Goal: Task Accomplishment & Management: Use online tool/utility

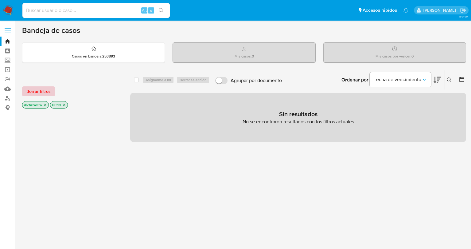
click at [45, 92] on span "Borrar filtros" at bounding box center [38, 91] width 24 height 9
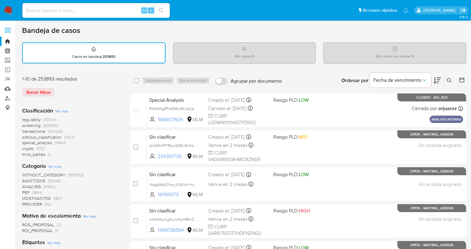
click at [448, 78] on icon at bounding box center [448, 80] width 5 height 5
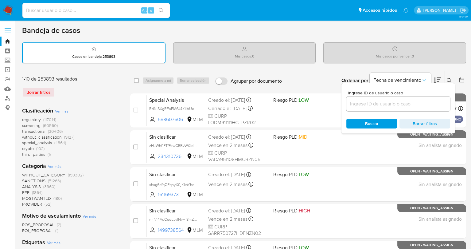
click at [397, 99] on div at bounding box center [398, 103] width 104 height 15
click at [386, 102] on input at bounding box center [398, 104] width 104 height 8
paste input "306091998"
type input "306091998"
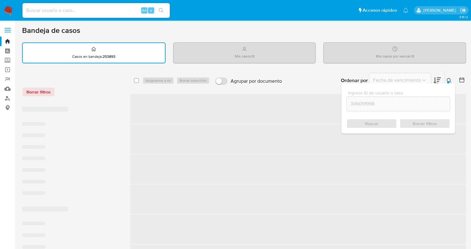
click at [378, 121] on div "Buscar Borrar filtros" at bounding box center [398, 123] width 104 height 10
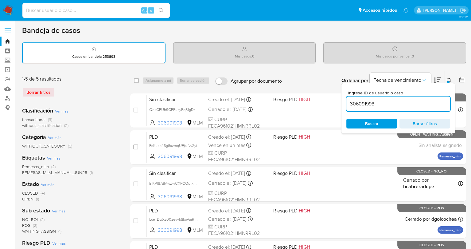
click at [376, 124] on span "Buscar" at bounding box center [372, 123] width 14 height 10
click at [328, 76] on div "Ordenar por Fecha de vencimiento No es posible ordenar los resultados mientras …" at bounding box center [375, 80] width 181 height 19
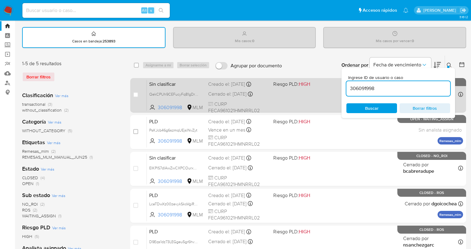
scroll to position [31, 0]
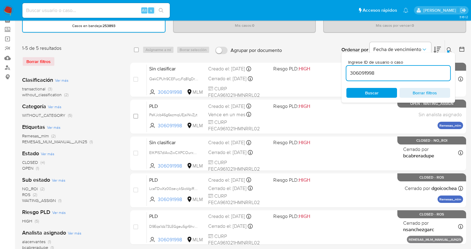
click at [308, 40] on div "select-all-cases-checkbox Asignarme a mí Borrar selección Agrupar por documento…" at bounding box center [298, 50] width 336 height 20
click at [449, 47] on icon at bounding box center [448, 49] width 5 height 5
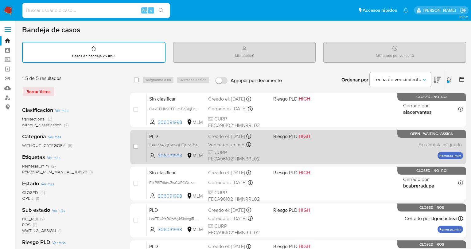
scroll to position [0, 0]
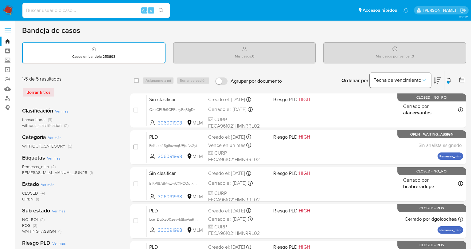
click at [424, 83] on button "Fecha de vencimiento" at bounding box center [399, 80] width 61 height 15
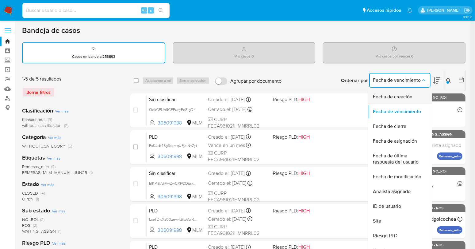
click at [403, 95] on span "Fecha de creación" at bounding box center [393, 97] width 40 height 6
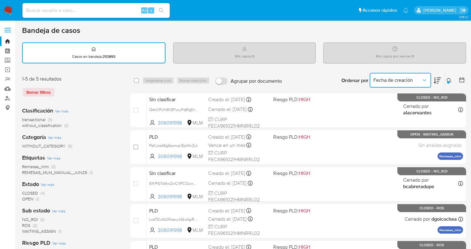
click at [395, 79] on span "Fecha de creación" at bounding box center [397, 80] width 48 height 6
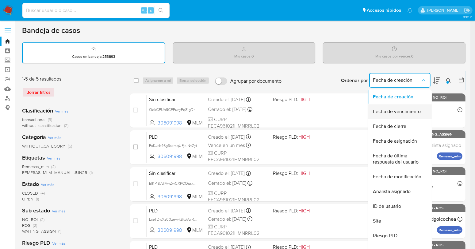
click at [396, 110] on span "Fecha de vencimiento" at bounding box center [397, 111] width 48 height 6
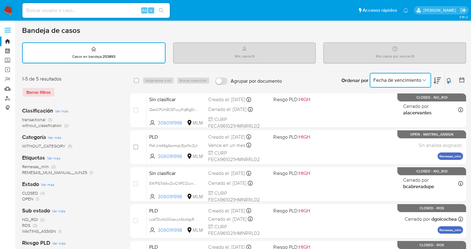
click at [388, 78] on span "Fecha de vencimiento" at bounding box center [397, 80] width 48 height 6
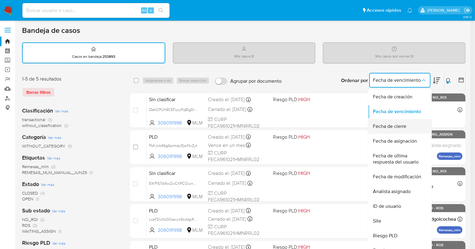
click at [392, 125] on span "Fecha de cierre" at bounding box center [389, 126] width 33 height 6
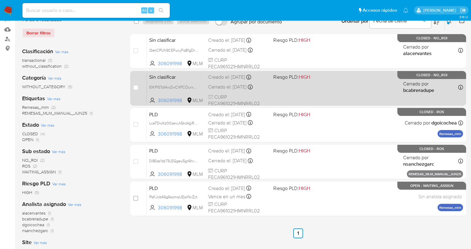
scroll to position [31, 0]
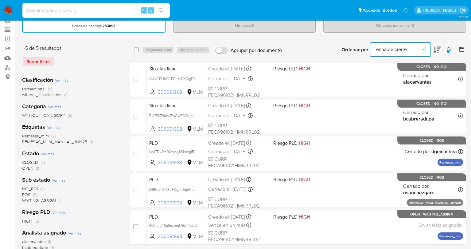
click at [404, 49] on span "Fecha de cierre" at bounding box center [397, 49] width 48 height 6
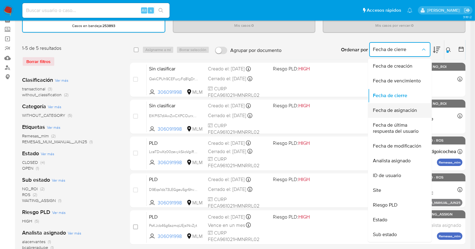
click at [400, 108] on span "Fecha de asignación" at bounding box center [395, 110] width 44 height 6
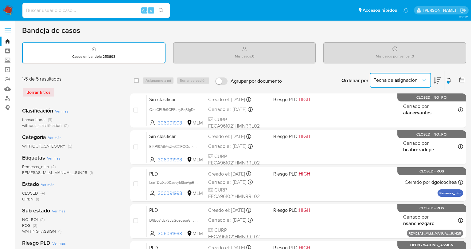
click at [403, 78] on span "Fecha de asignación" at bounding box center [397, 80] width 48 height 6
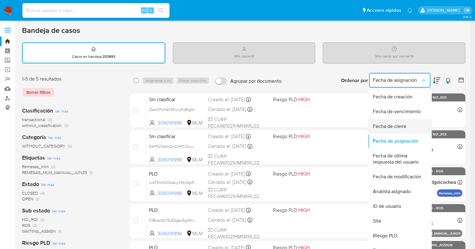
click at [391, 124] on span "Fecha de cierre" at bounding box center [389, 126] width 33 height 6
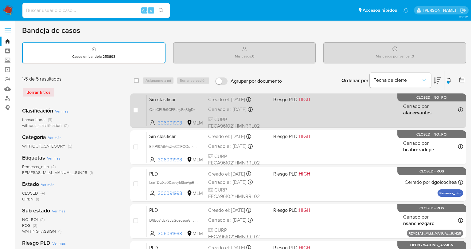
scroll to position [31, 0]
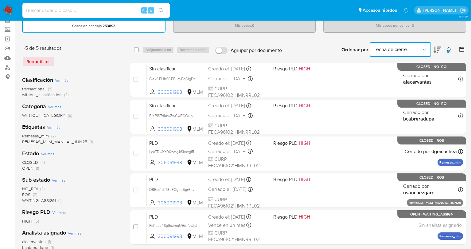
click at [395, 52] on button "Fecha de cierre" at bounding box center [399, 49] width 61 height 15
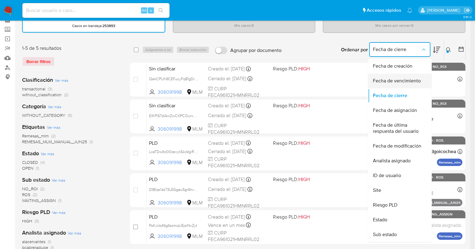
click at [390, 79] on span "Fecha de vencimiento" at bounding box center [397, 81] width 48 height 6
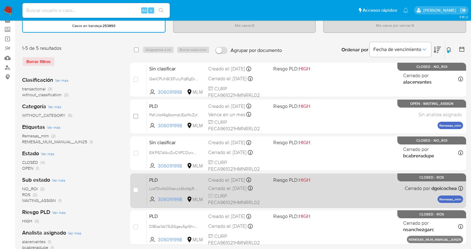
scroll to position [61, 0]
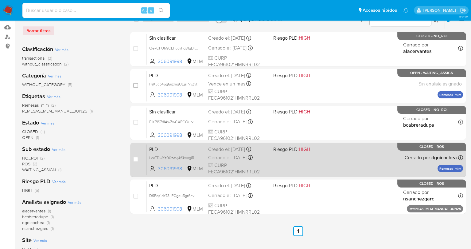
click at [289, 162] on div "PLD LceTDwXz00zevykSkoVgiREN 306091998 MLM Riesgo PLD: HIGH Creado el: 12/07/20…" at bounding box center [305, 159] width 316 height 31
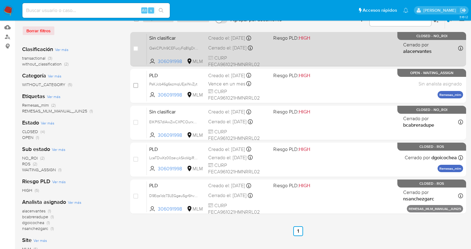
click at [290, 64] on div "case-item-checkbox No es posible asignar el caso Sin clasificar QekCPUh9CEFucyF…" at bounding box center [298, 49] width 336 height 34
click at [295, 44] on div "Sin clasificar QekCPUh9CEFucyFq81gDrMkn 306091998 MLM Riesgo PLD: HIGH Creado e…" at bounding box center [305, 48] width 316 height 31
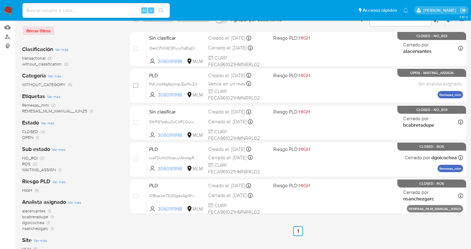
click at [9, 13] on img at bounding box center [8, 10] width 10 height 10
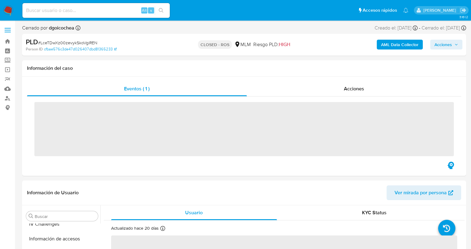
scroll to position [289, 0]
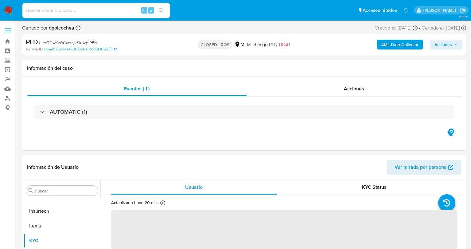
select select "10"
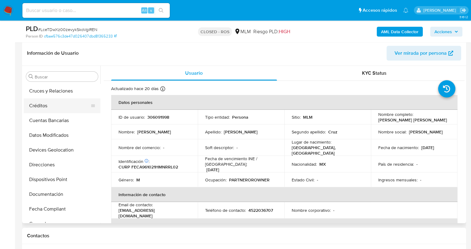
scroll to position [13, 0]
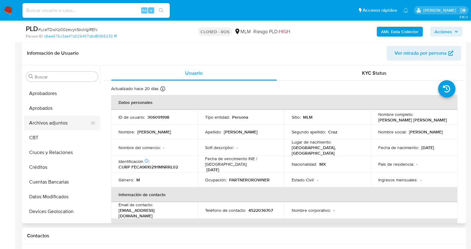
click at [65, 120] on button "Archivos adjuntos" at bounding box center [60, 122] width 72 height 15
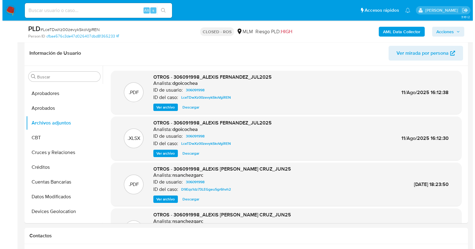
scroll to position [0, 0]
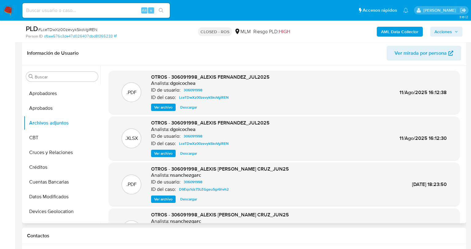
click at [169, 108] on span "Ver archivo" at bounding box center [163, 107] width 18 height 6
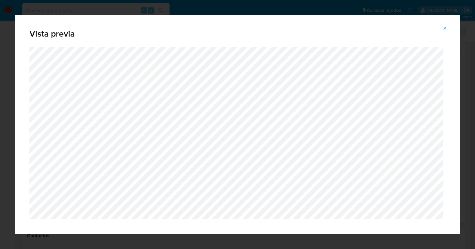
scroll to position [9, 0]
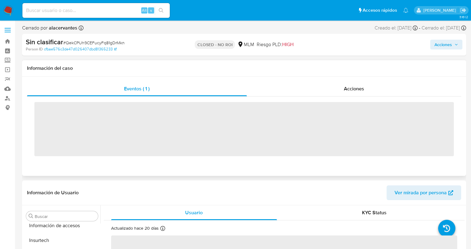
scroll to position [289, 0]
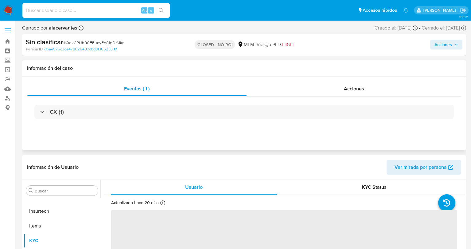
select select "10"
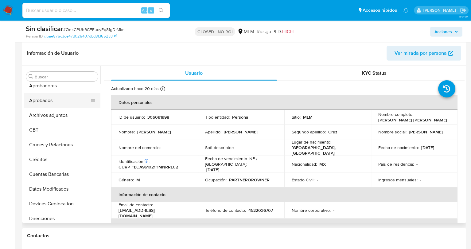
scroll to position [0, 0]
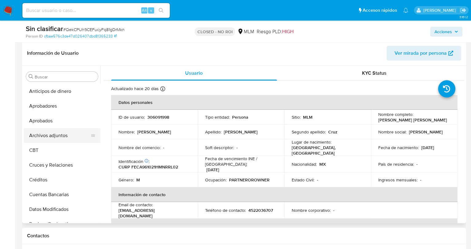
click at [55, 136] on button "Archivos adjuntos" at bounding box center [60, 135] width 72 height 15
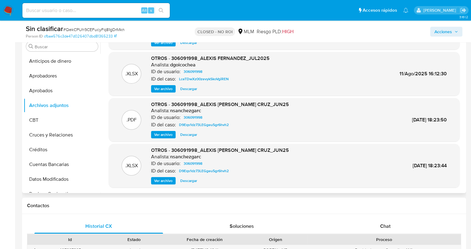
scroll to position [153, 0]
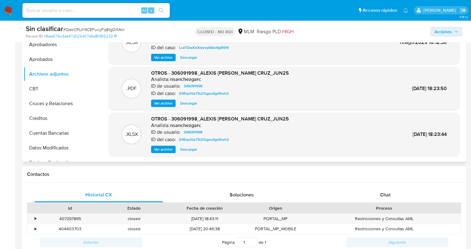
click at [166, 102] on span "Ver archivo" at bounding box center [163, 103] width 18 height 6
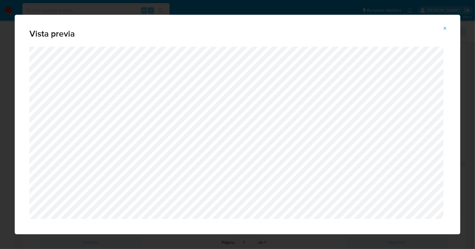
click at [446, 28] on icon "Attachment preview" at bounding box center [445, 28] width 5 height 5
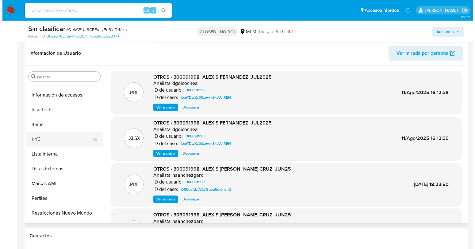
scroll to position [245, 0]
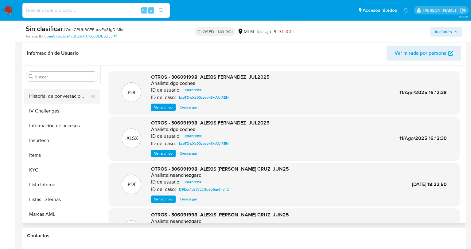
click at [61, 101] on button "Historial de conversaciones" at bounding box center [60, 96] width 72 height 15
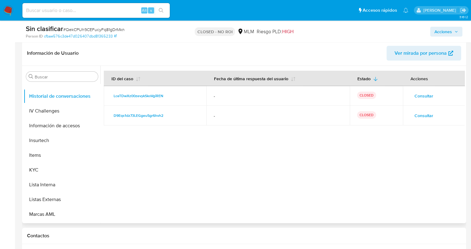
click at [420, 95] on span "Consultar" at bounding box center [423, 95] width 19 height 9
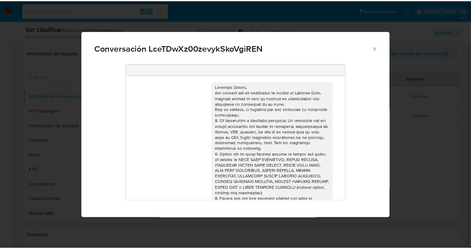
scroll to position [88, 0]
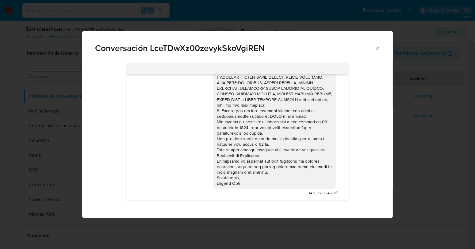
click at [378, 48] on icon "Cerrar" at bounding box center [377, 47] width 3 height 3
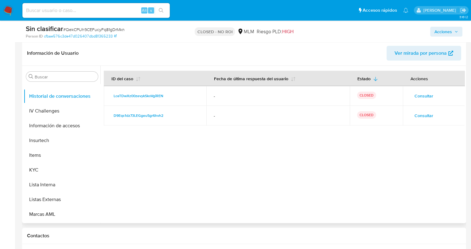
click at [417, 115] on span "Consultar" at bounding box center [423, 115] width 19 height 9
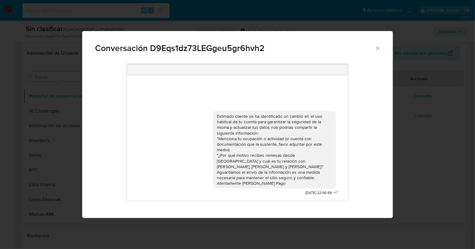
click at [378, 48] on icon "Cerrar" at bounding box center [377, 47] width 3 height 3
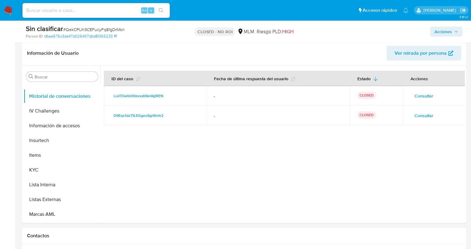
click at [8, 8] on img at bounding box center [8, 10] width 10 height 10
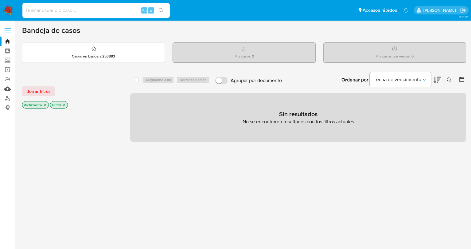
click at [6, 89] on link "Mulan" at bounding box center [36, 89] width 73 height 10
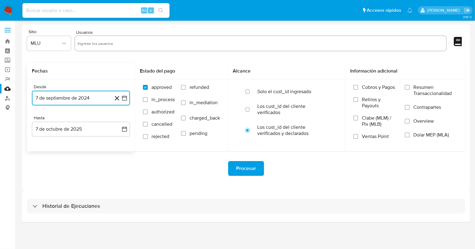
click at [128, 98] on button "7 de septiembre de 2024" at bounding box center [81, 98] width 98 height 15
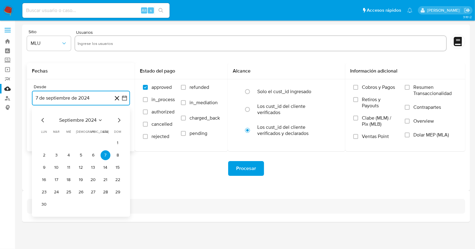
click at [121, 121] on icon "Mes siguiente" at bounding box center [118, 119] width 7 height 7
click at [95, 119] on icon "Seleccionar mes y año" at bounding box center [96, 120] width 5 height 5
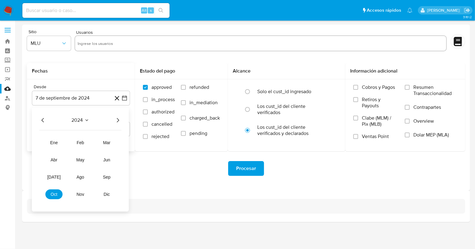
click at [118, 120] on icon "Año siguiente" at bounding box center [117, 119] width 7 height 7
click at [80, 160] on span "may" at bounding box center [80, 159] width 8 height 5
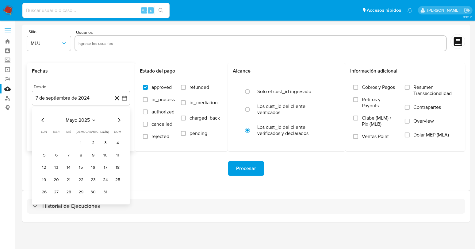
click at [82, 144] on button "1" at bounding box center [81, 143] width 10 height 10
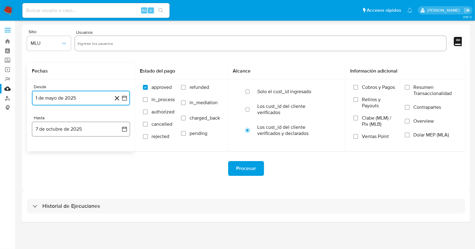
click at [125, 129] on icon "button" at bounding box center [125, 129] width 6 height 6
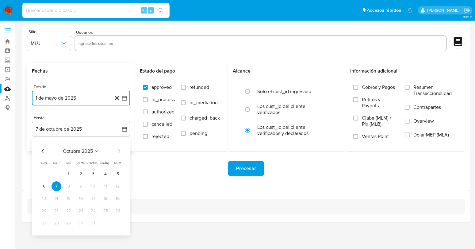
click at [45, 153] on icon "Mes anterior" at bounding box center [42, 150] width 7 height 7
click at [56, 220] on button "30" at bounding box center [57, 223] width 10 height 10
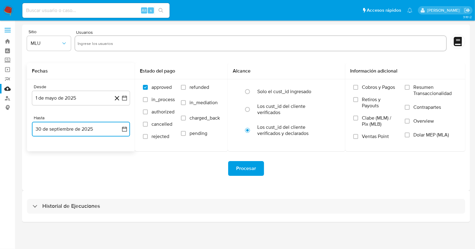
click at [126, 129] on icon "button" at bounding box center [125, 129] width 6 height 6
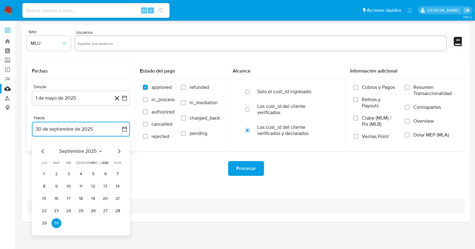
click at [44, 151] on icon "Mes anterior" at bounding box center [42, 150] width 7 height 7
click at [116, 222] on button "31" at bounding box center [118, 223] width 10 height 10
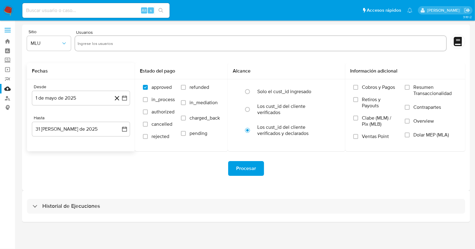
click at [194, 185] on div "Procesar" at bounding box center [246, 168] width 438 height 34
click at [245, 172] on span "Procesar" at bounding box center [246, 168] width 20 height 14
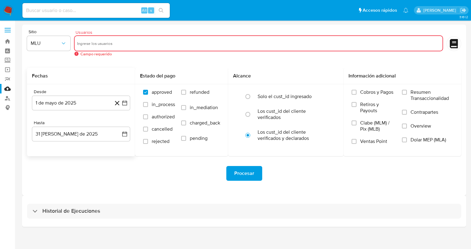
click at [97, 42] on input "text" at bounding box center [258, 43] width 363 height 10
click at [64, 44] on icon "button" at bounding box center [63, 43] width 6 height 6
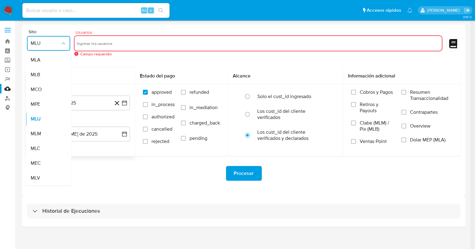
drag, startPoint x: 42, startPoint y: 134, endPoint x: 102, endPoint y: 55, distance: 99.4
click at [42, 134] on div "MLM" at bounding box center [47, 133] width 32 height 15
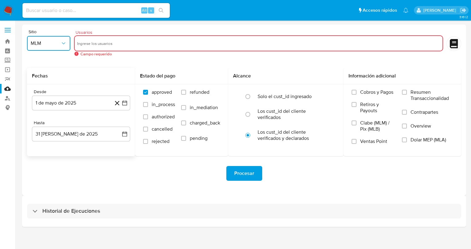
click at [113, 42] on input "text" at bounding box center [258, 43] width 363 height 10
type input "306091998"
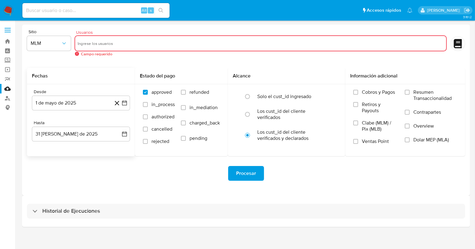
click at [143, 161] on div "Procesar" at bounding box center [246, 173] width 438 height 34
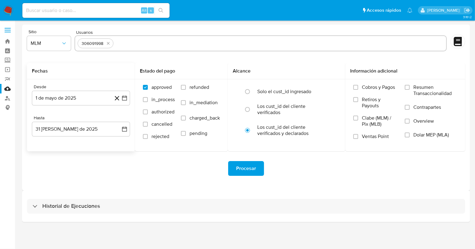
click at [250, 165] on span "Procesar" at bounding box center [246, 168] width 20 height 14
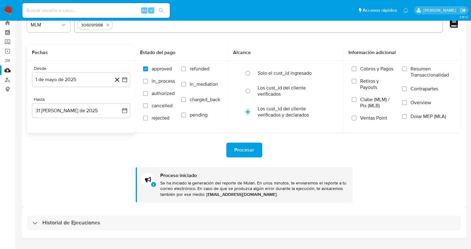
scroll to position [34, 0]
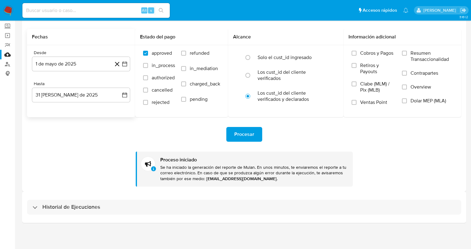
drag, startPoint x: 36, startPoint y: 204, endPoint x: 47, endPoint y: 198, distance: 13.2
click at [35, 204] on div "Historial de Ejecuciones" at bounding box center [67, 206] width 68 height 7
select select "10"
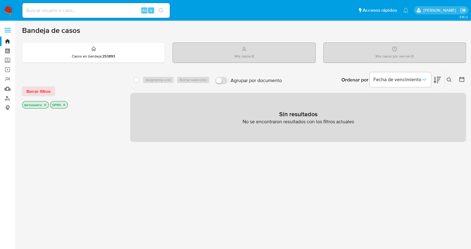
click at [47, 90] on span "Borrar filtros" at bounding box center [38, 91] width 24 height 9
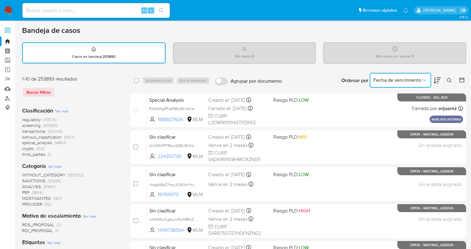
click at [395, 79] on span "Fecha de vencimiento" at bounding box center [397, 80] width 48 height 6
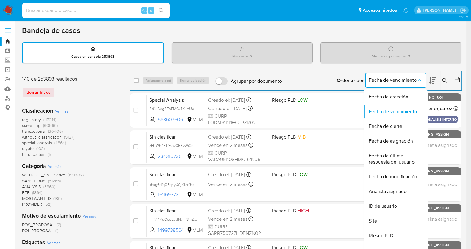
click at [450, 79] on button at bounding box center [445, 80] width 10 height 7
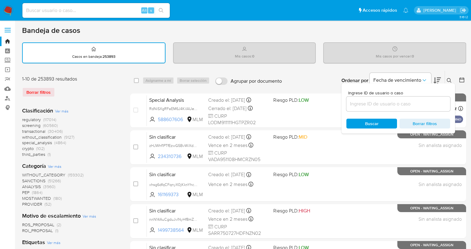
click at [369, 105] on input at bounding box center [398, 104] width 104 height 8
click at [365, 104] on input at bounding box center [398, 104] width 104 height 8
paste input "306091998"
type input "306091998"
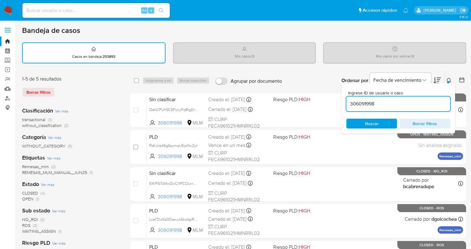
click at [449, 78] on icon at bounding box center [448, 80] width 5 height 5
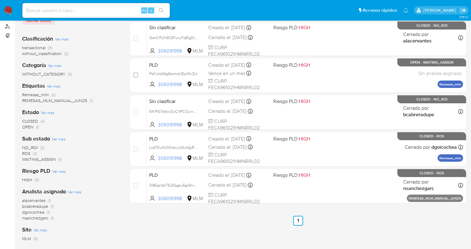
scroll to position [61, 0]
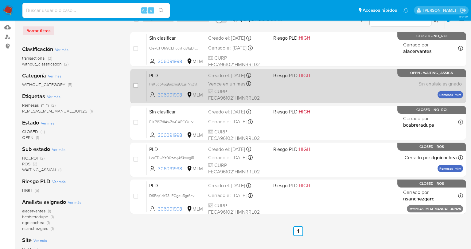
click at [318, 89] on div "PLD PsKJcb46g6szmqUEjslNvZyt 306091998 MLM Riesgo PLD: HIGH Creado el: [DATE] C…" at bounding box center [305, 85] width 316 height 31
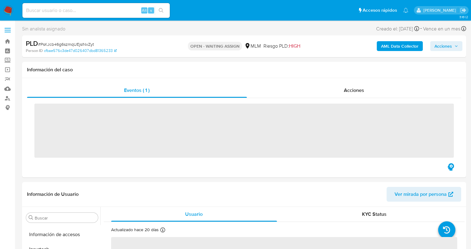
scroll to position [289, 0]
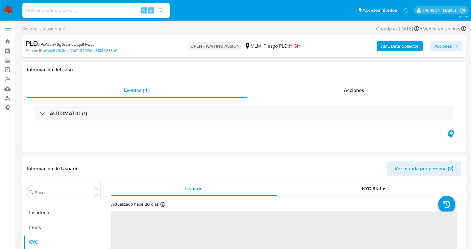
select select "10"
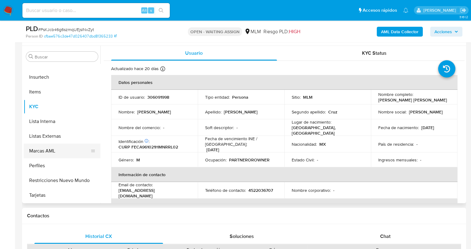
scroll to position [123, 0]
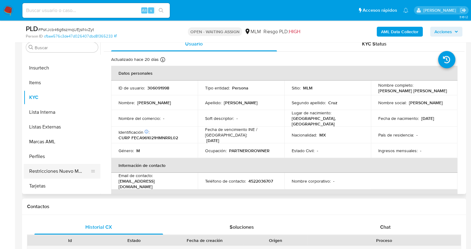
click at [62, 172] on button "Restricciones Nuevo Mundo" at bounding box center [60, 171] width 72 height 15
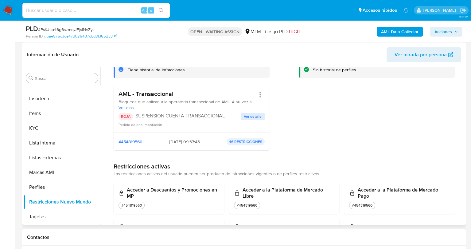
scroll to position [31, 0]
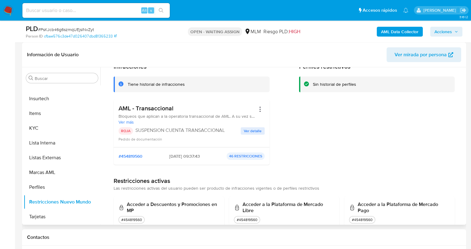
drag, startPoint x: 156, startPoint y: 157, endPoint x: 205, endPoint y: 158, distance: 49.7
click at [205, 158] on div "#454819560 [DATE] 09:37:43 46 RESTRICCIONES" at bounding box center [191, 155] width 146 height 7
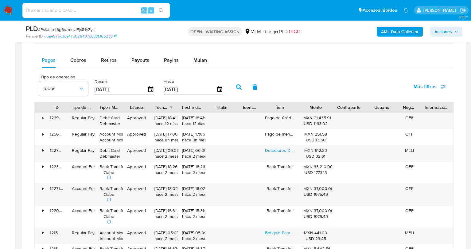
scroll to position [430, 0]
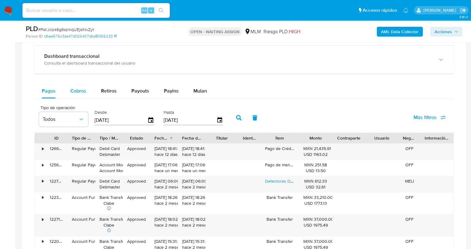
click at [81, 87] on span "Cobros" at bounding box center [78, 90] width 16 height 7
select select "10"
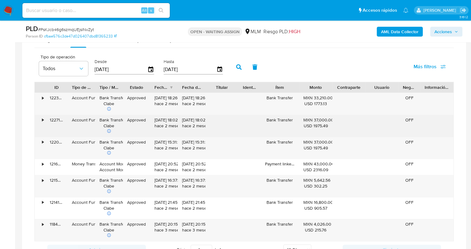
scroll to position [491, 0]
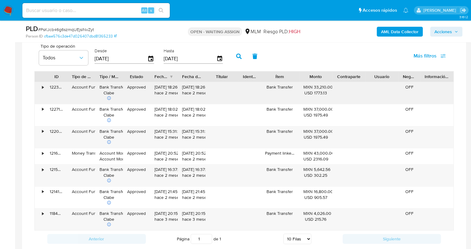
drag, startPoint x: 156, startPoint y: 87, endPoint x: 178, endPoint y: 88, distance: 21.5
click at [178, 88] on div "• 122307222475 Account Fund Bank Transfer [PERSON_NAME] Approved [DATE] 18:26:1…" at bounding box center [244, 93] width 419 height 22
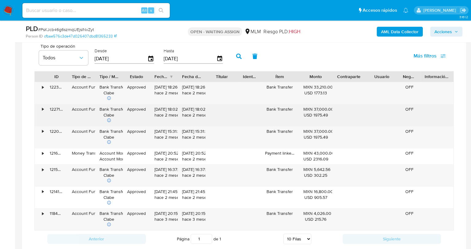
click at [172, 104] on div "[DATE] 18:02:03 hace 2 meses" at bounding box center [164, 115] width 28 height 22
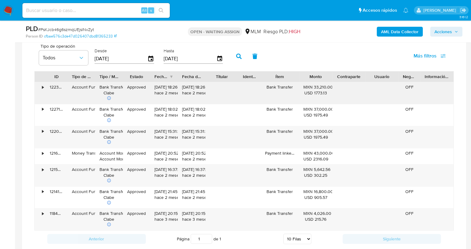
drag, startPoint x: 154, startPoint y: 87, endPoint x: 178, endPoint y: 95, distance: 24.6
click at [178, 95] on div "• 122307222475 Account Fund Bank Transfer [PERSON_NAME] Approved [DATE] 18:26:1…" at bounding box center [244, 93] width 419 height 22
